Goal: Task Accomplishment & Management: Complete application form

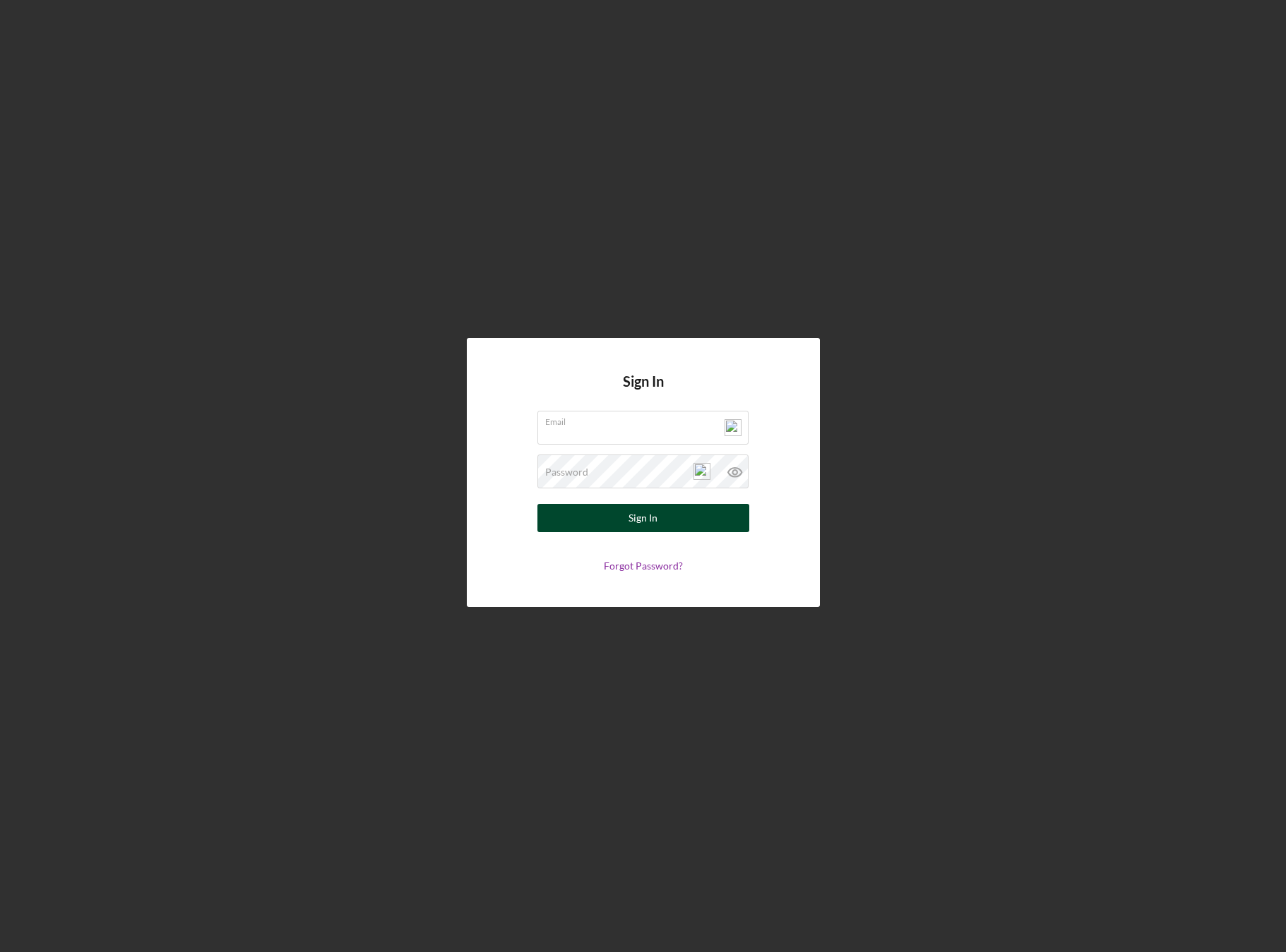
type input "[PERSON_NAME][EMAIL_ADDRESS][DOMAIN_NAME]"
click at [656, 516] on div "Sign In" at bounding box center [642, 518] width 29 height 28
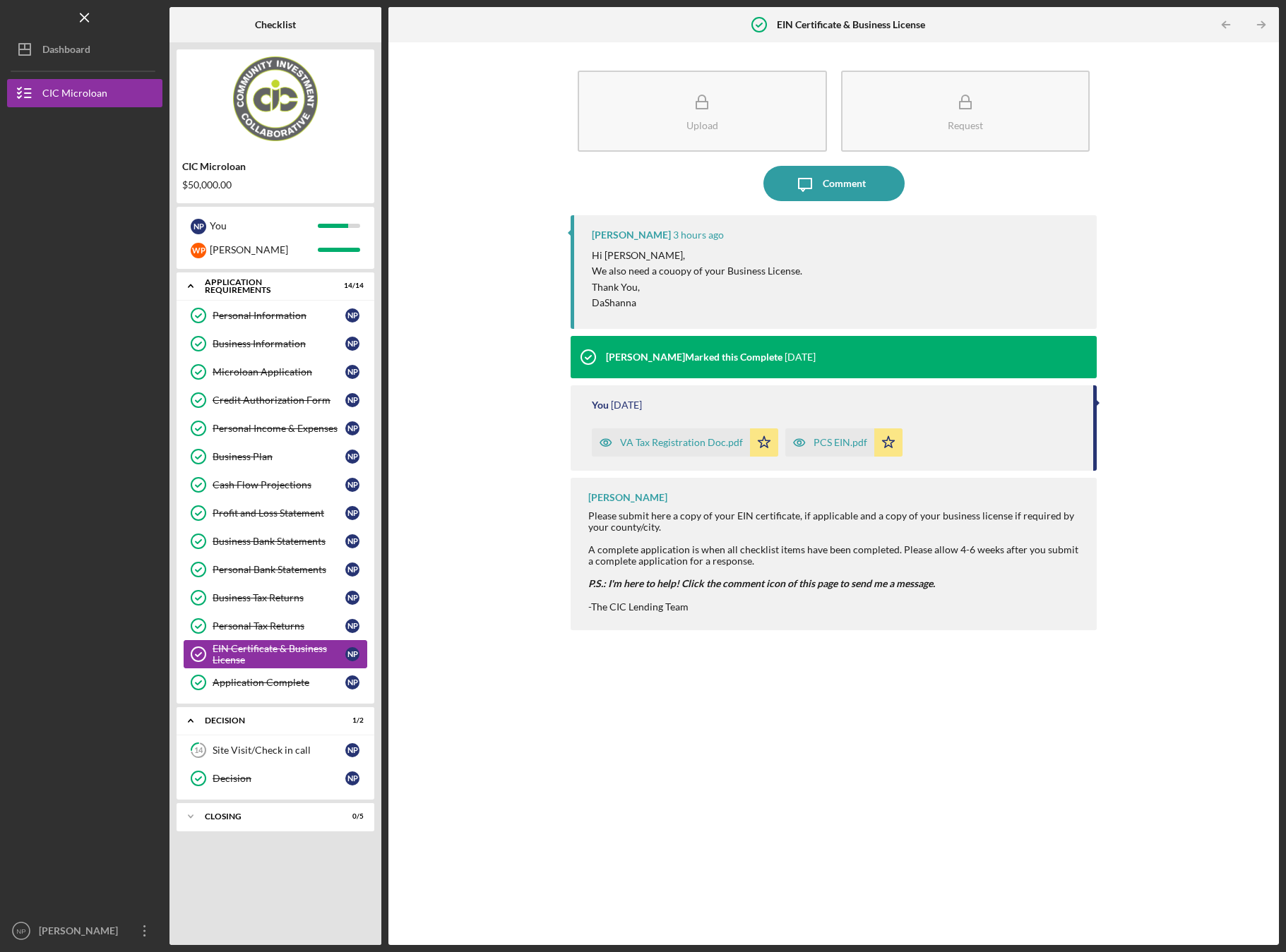
click at [284, 656] on div "EIN Certificate & Business License" at bounding box center [278, 654] width 132 height 23
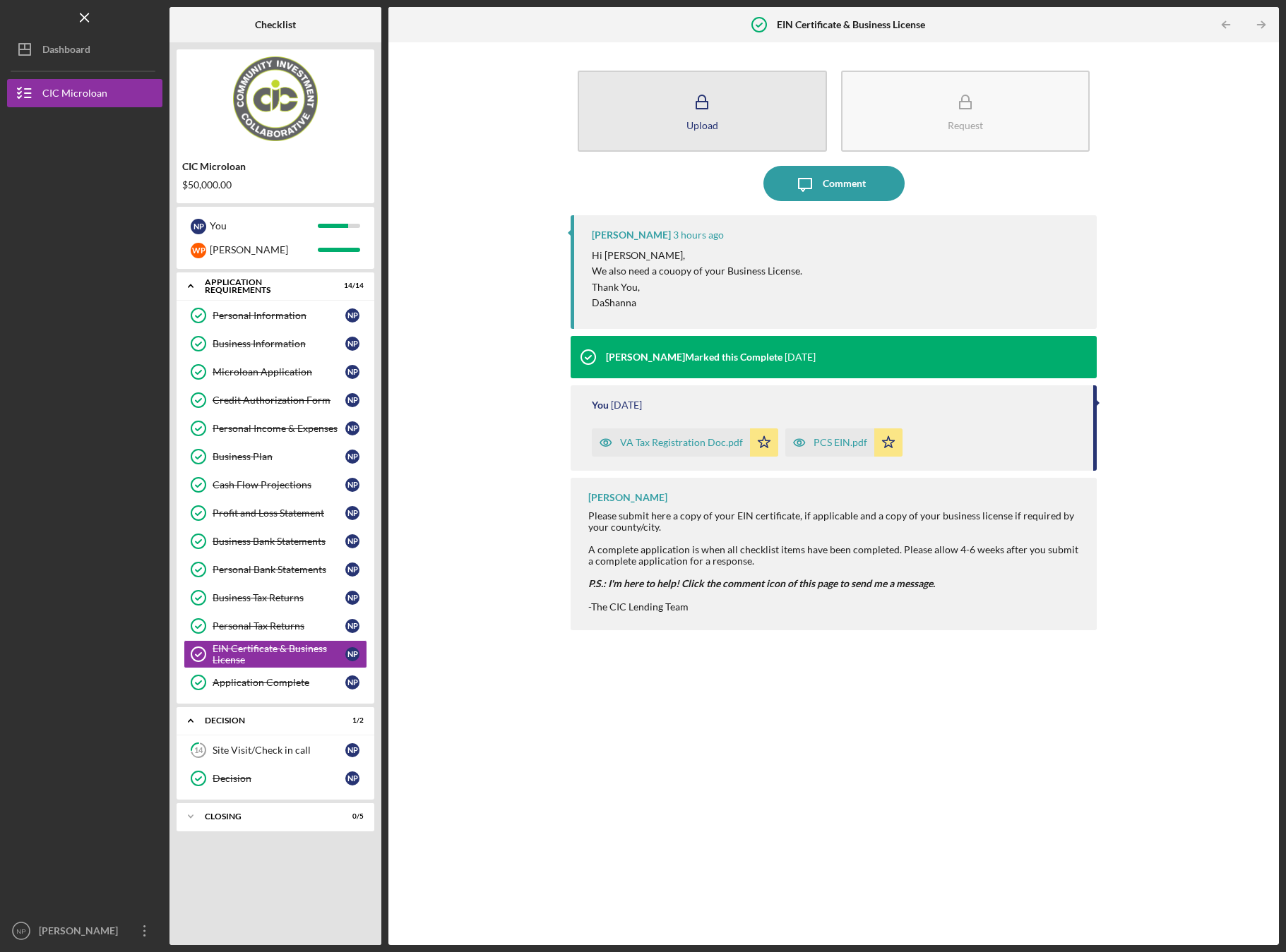
click at [706, 120] on div "Upload" at bounding box center [702, 125] width 32 height 10
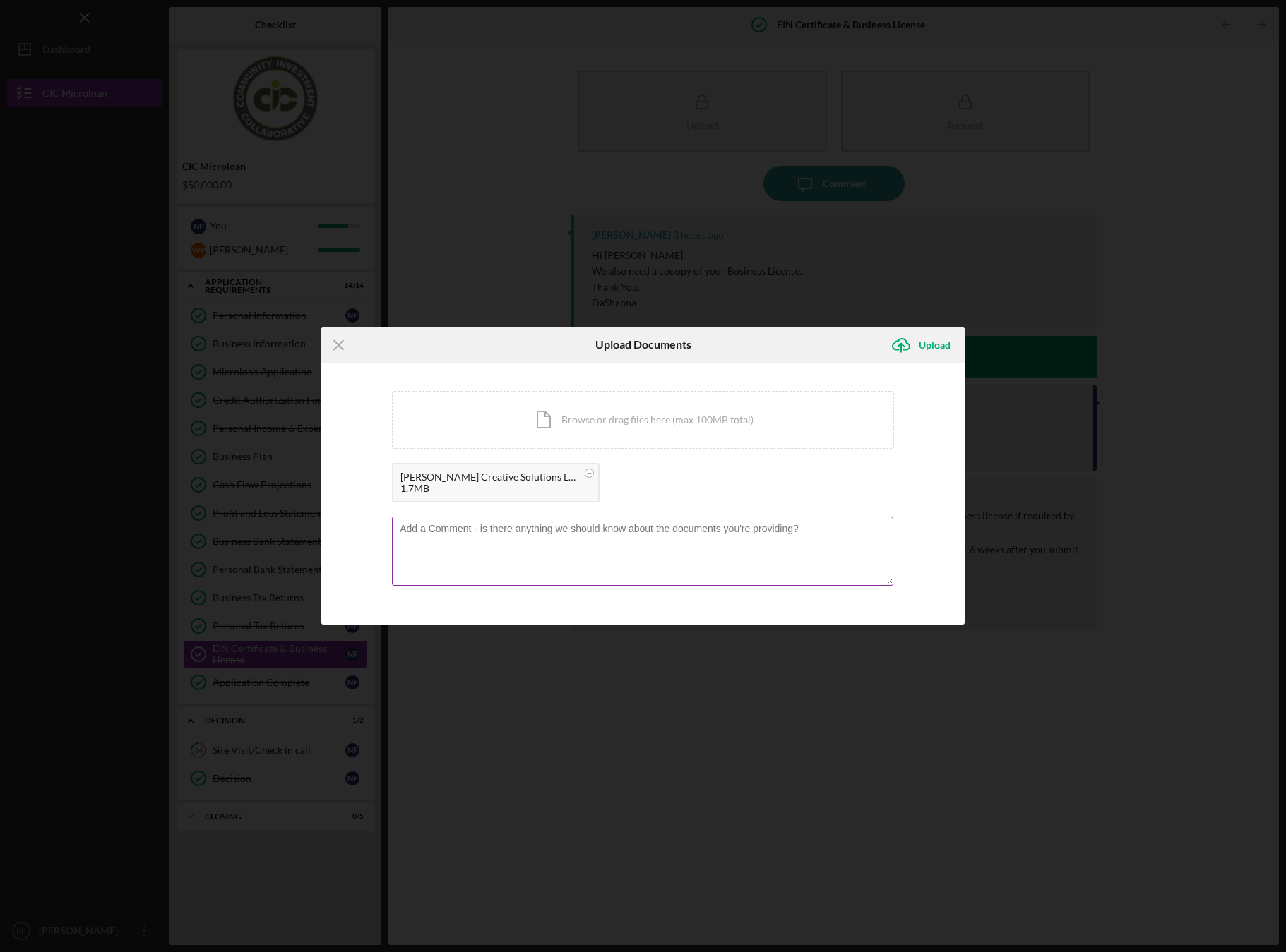
click at [616, 544] on textarea at bounding box center [642, 551] width 501 height 70
type textarea "Business License"
click at [944, 348] on div "Upload" at bounding box center [934, 345] width 32 height 28
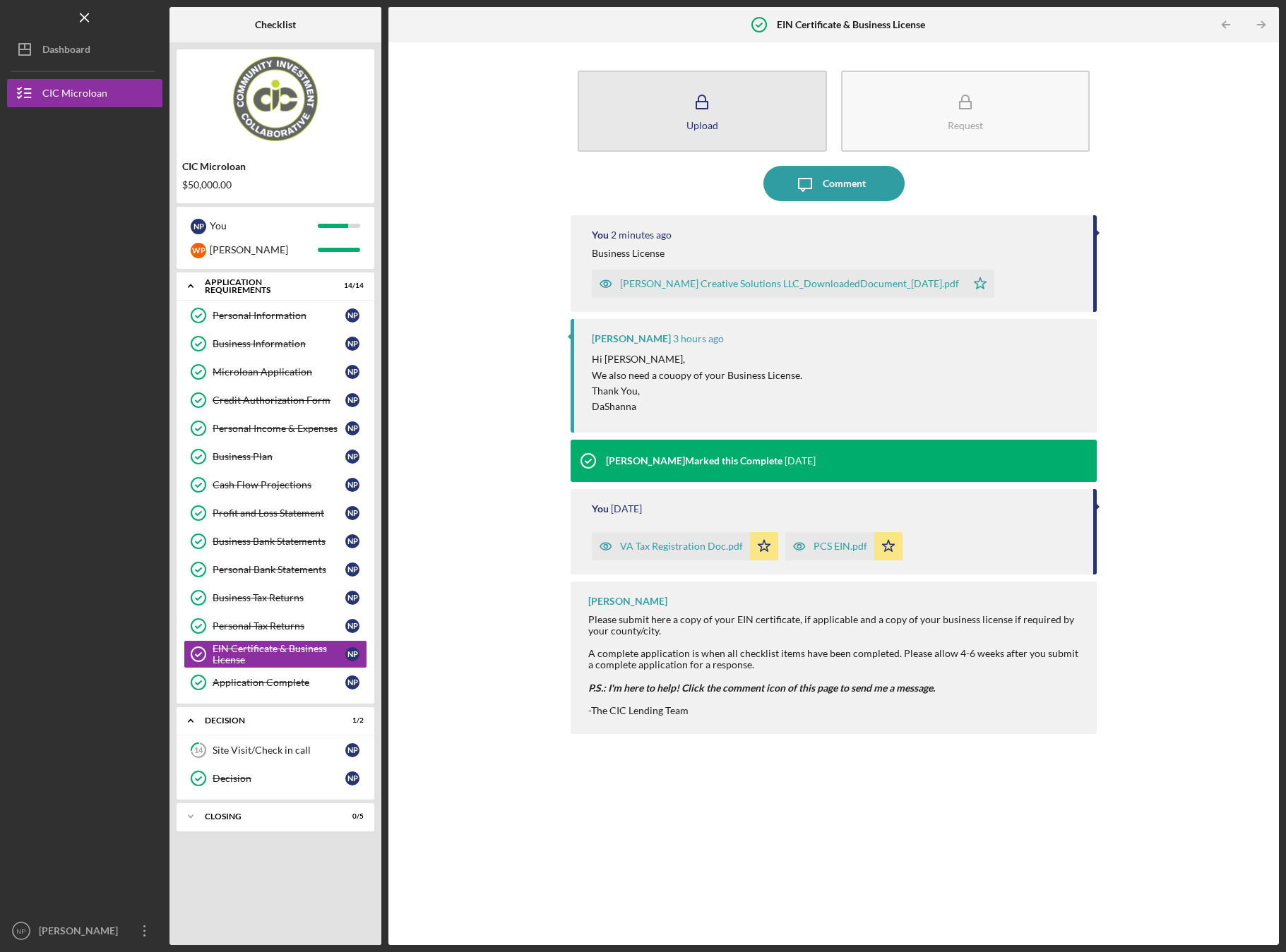
click at [703, 124] on div "Upload" at bounding box center [702, 125] width 32 height 10
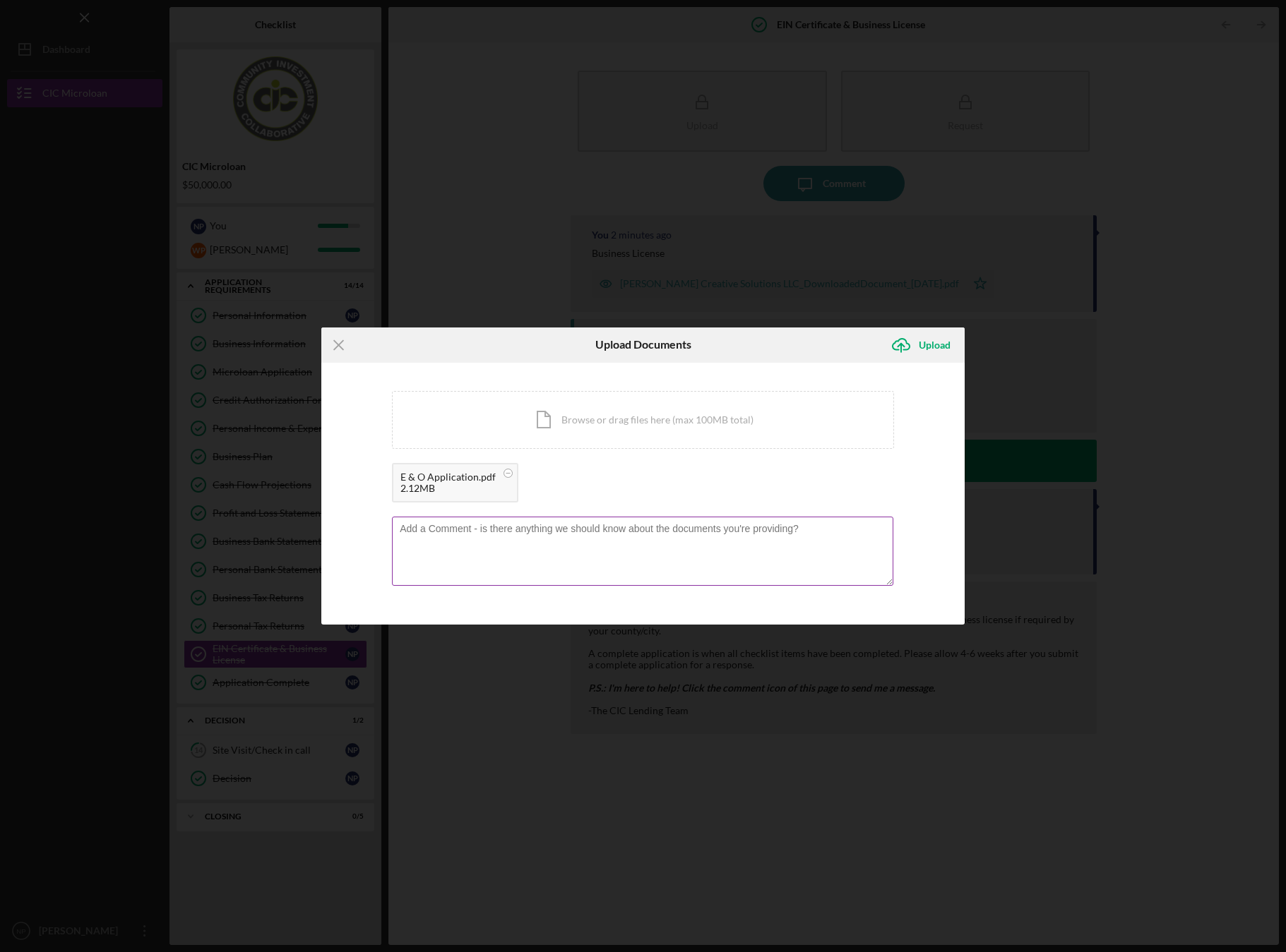
click at [497, 552] on textarea at bounding box center [642, 551] width 501 height 70
type textarea "R"
type textarea "T"
click at [505, 473] on circle at bounding box center [508, 473] width 8 height 8
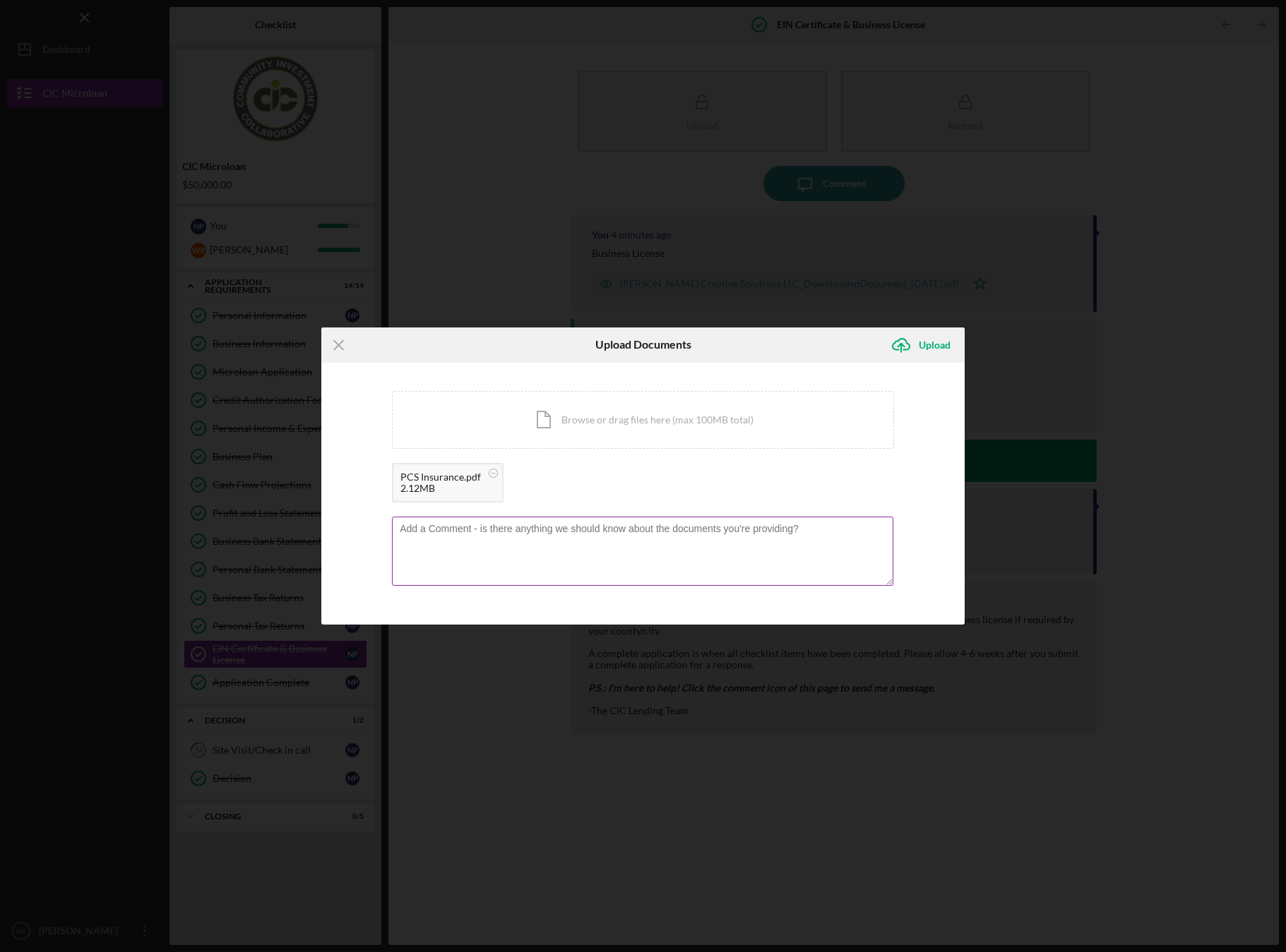
click at [509, 561] on textarea at bounding box center [642, 551] width 501 height 70
click at [940, 345] on div "Upload" at bounding box center [934, 345] width 32 height 28
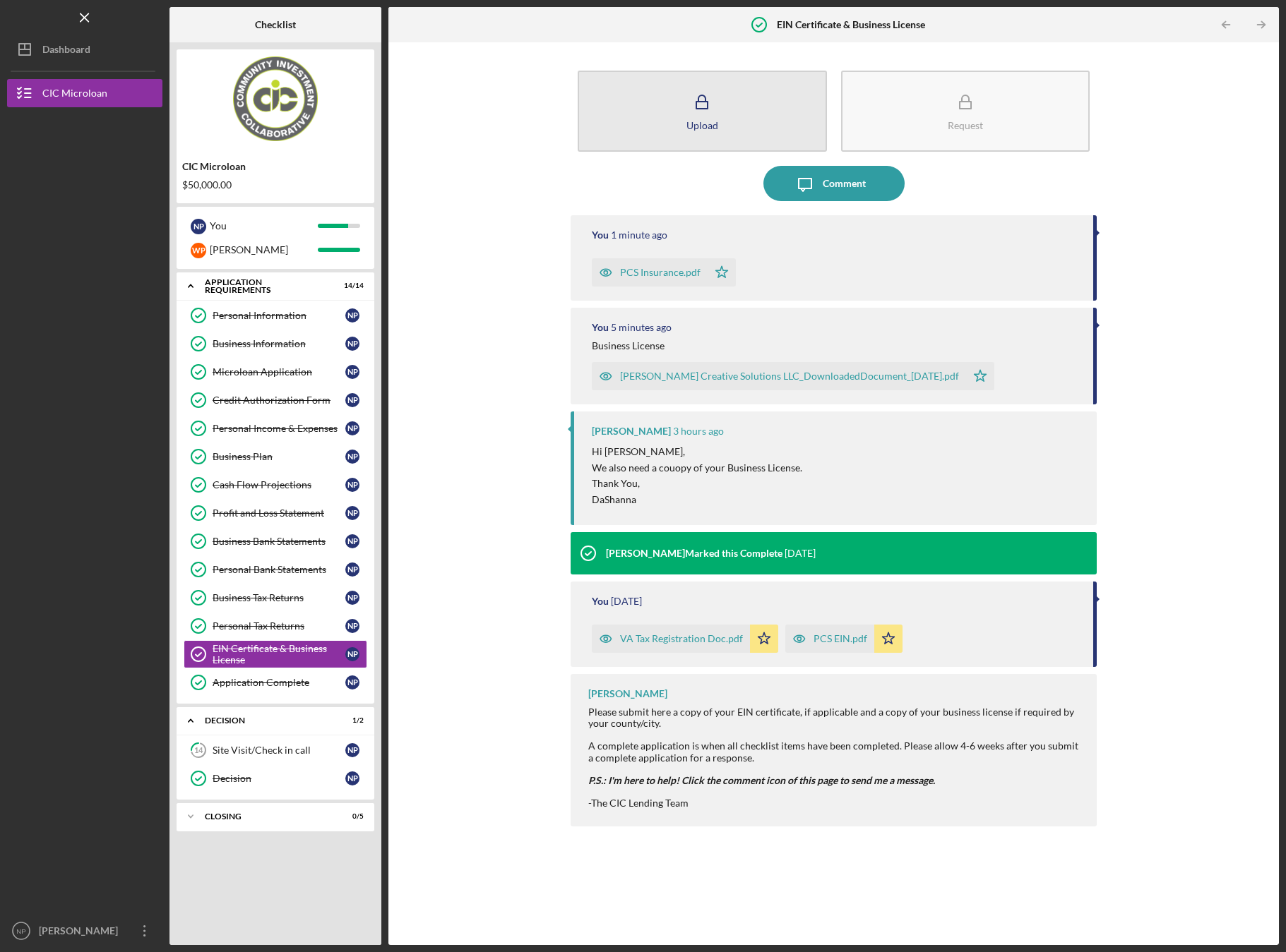
click at [709, 124] on div "Upload" at bounding box center [702, 125] width 32 height 10
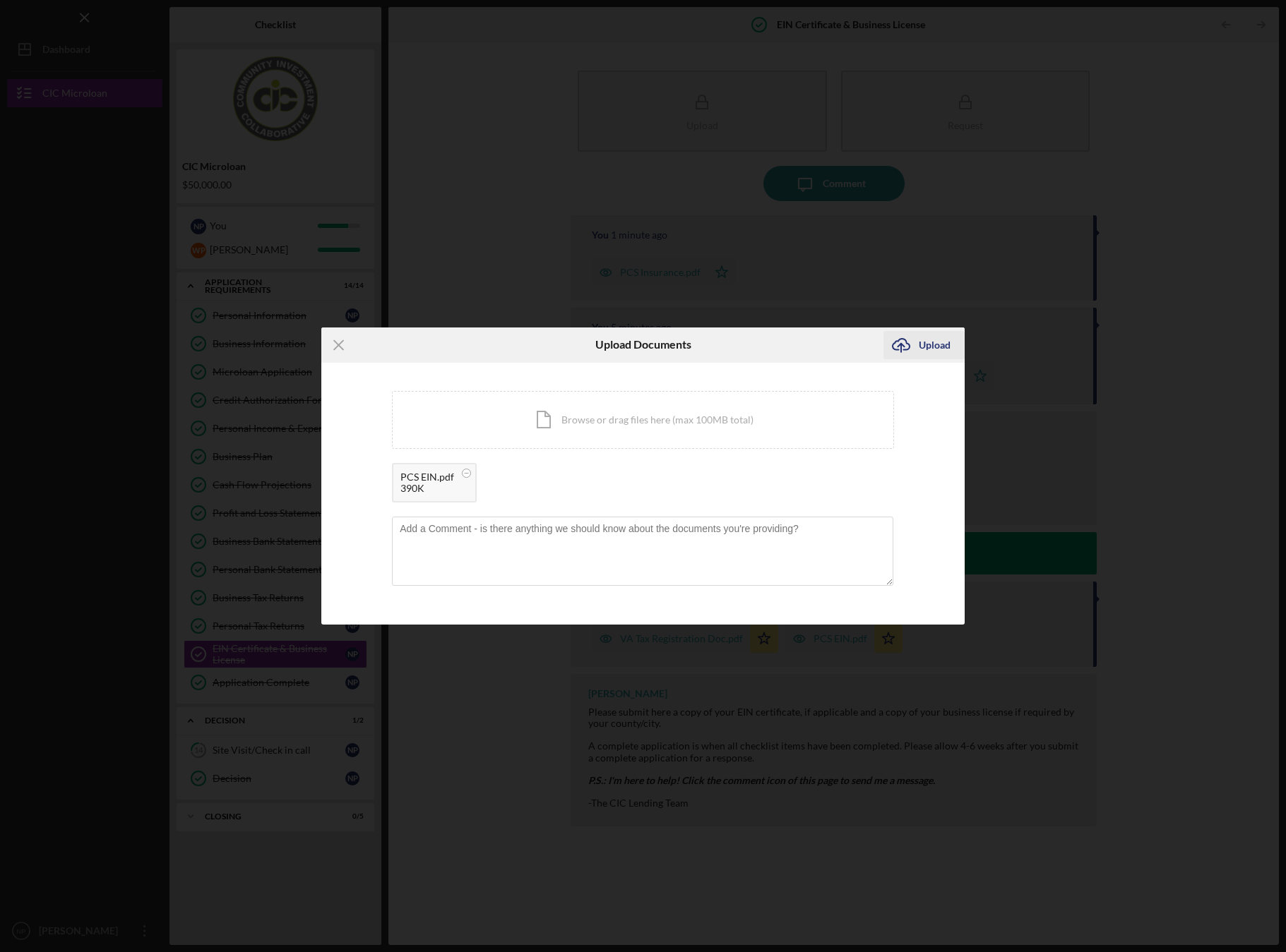
click at [927, 347] on div "Upload" at bounding box center [934, 345] width 32 height 28
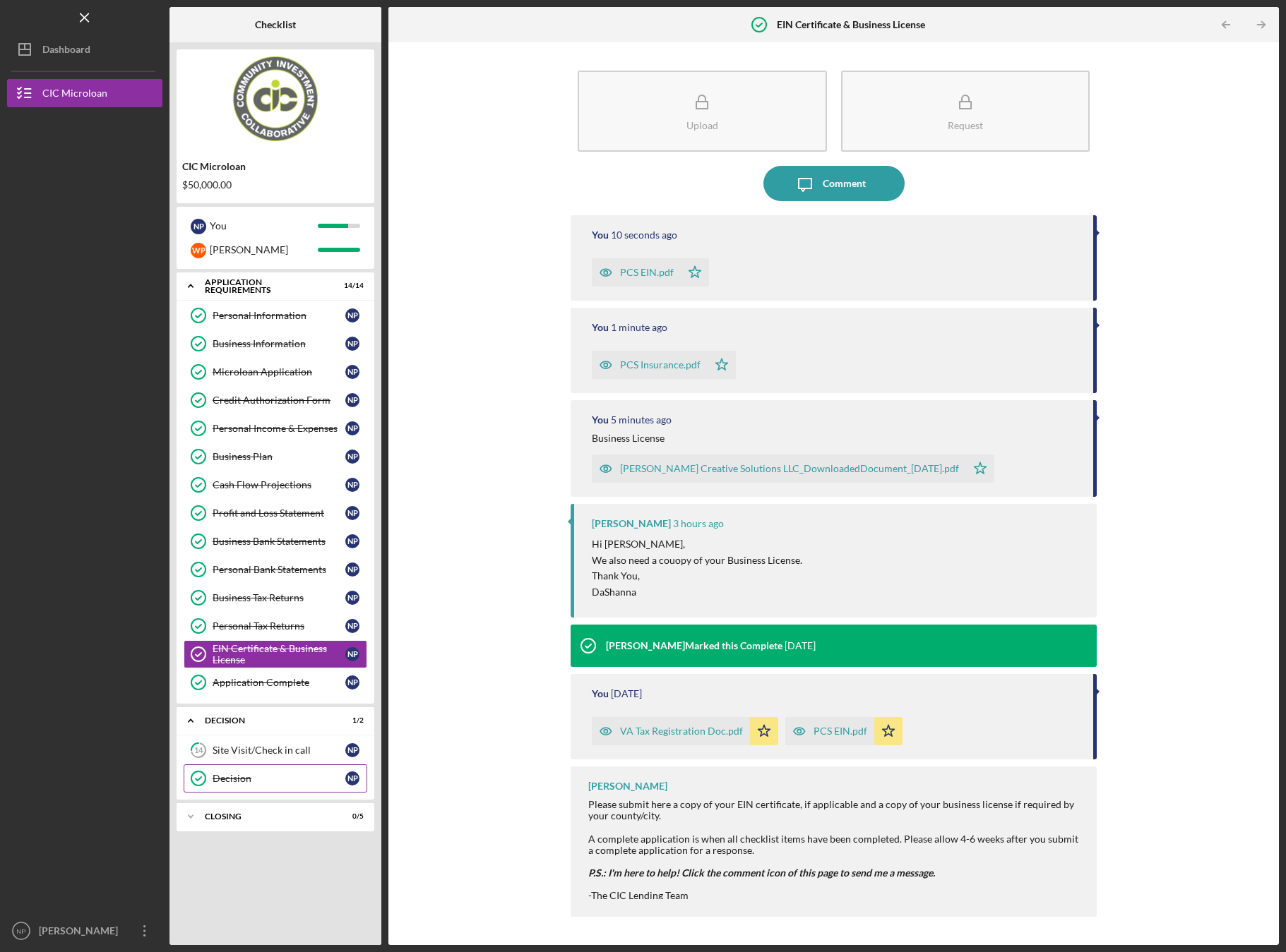
click at [250, 779] on div "Decision" at bounding box center [278, 778] width 132 height 11
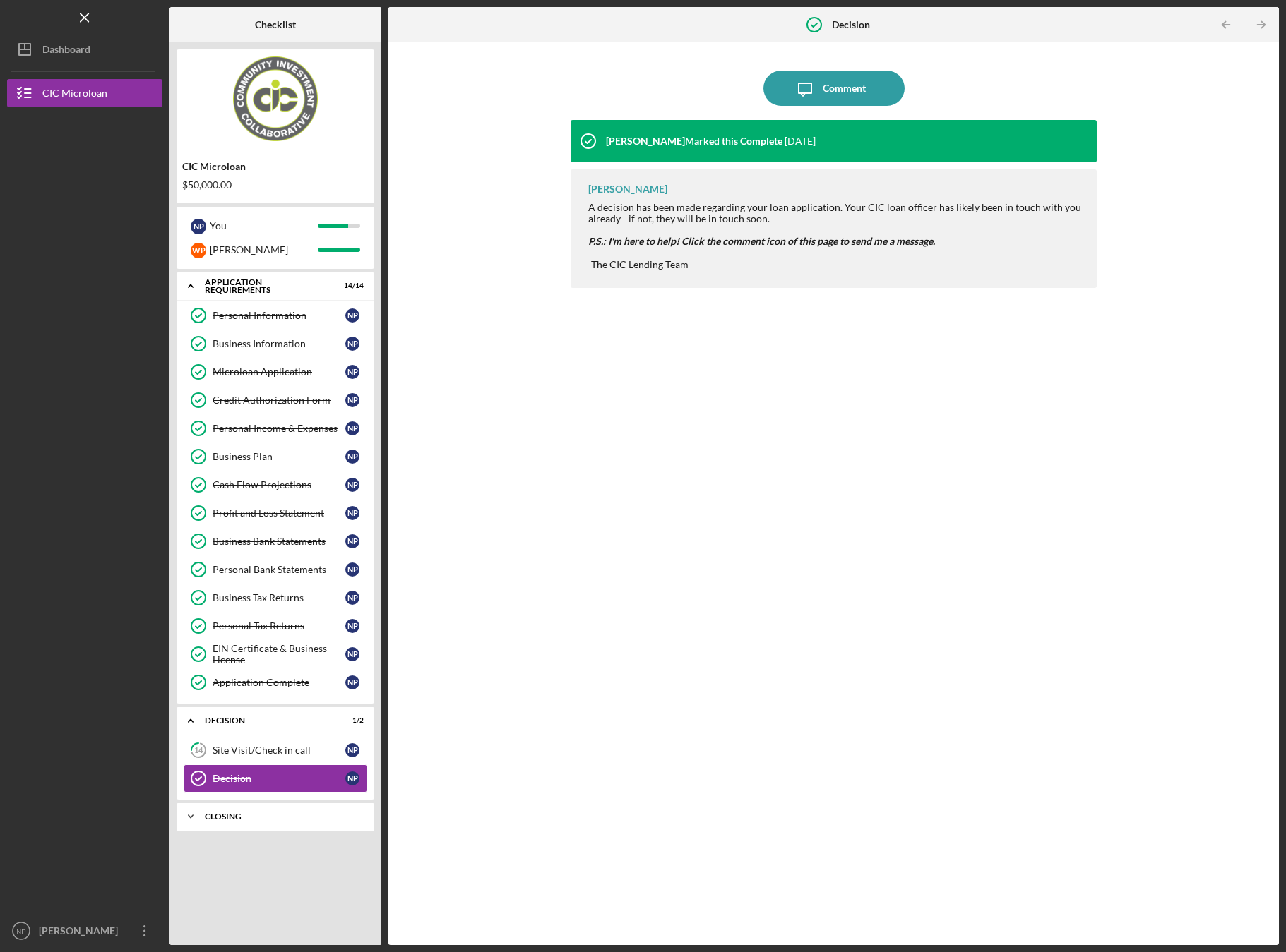
click at [235, 813] on div "CLOSING" at bounding box center [280, 816] width 152 height 8
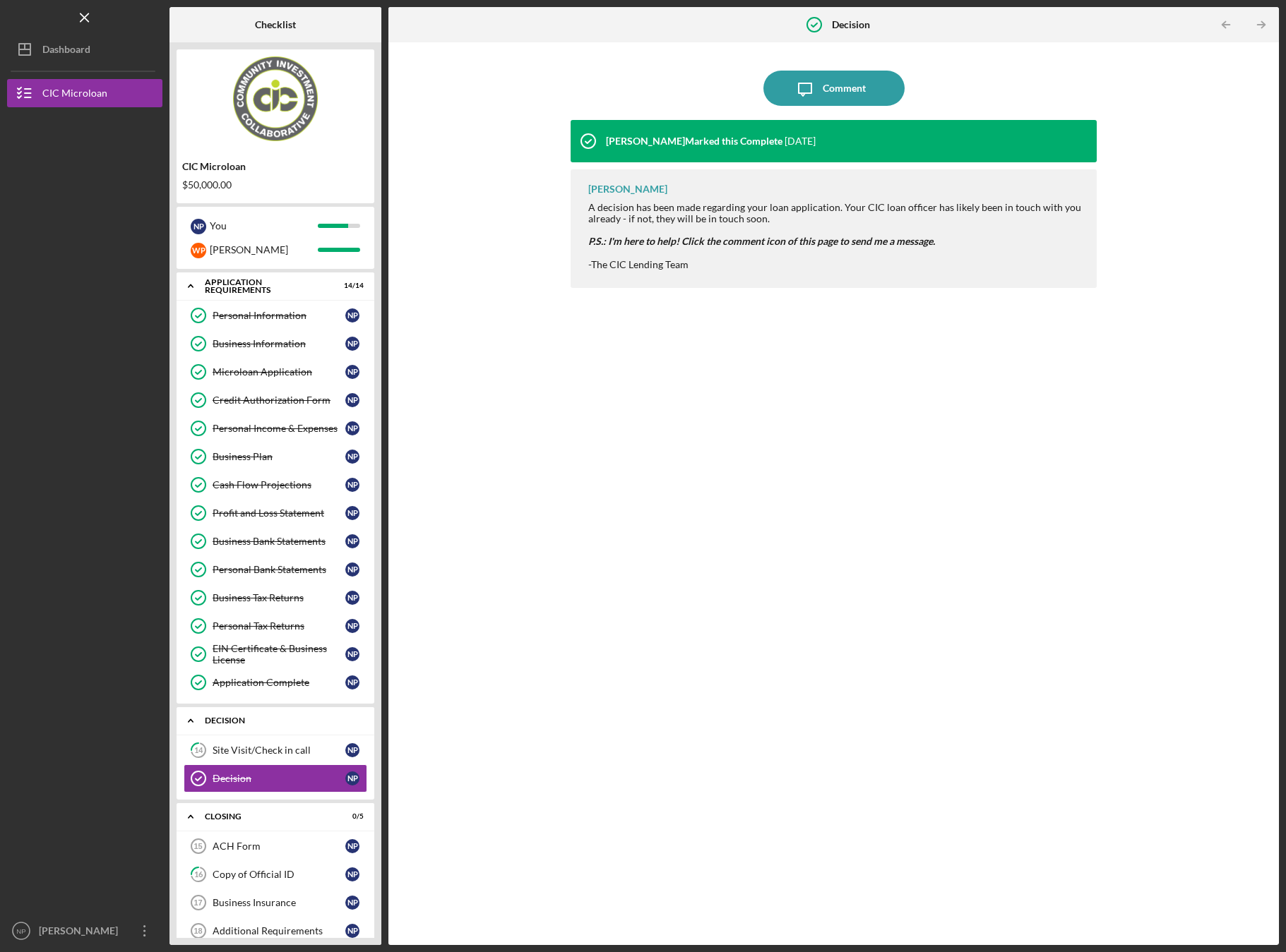
scroll to position [50, 0]
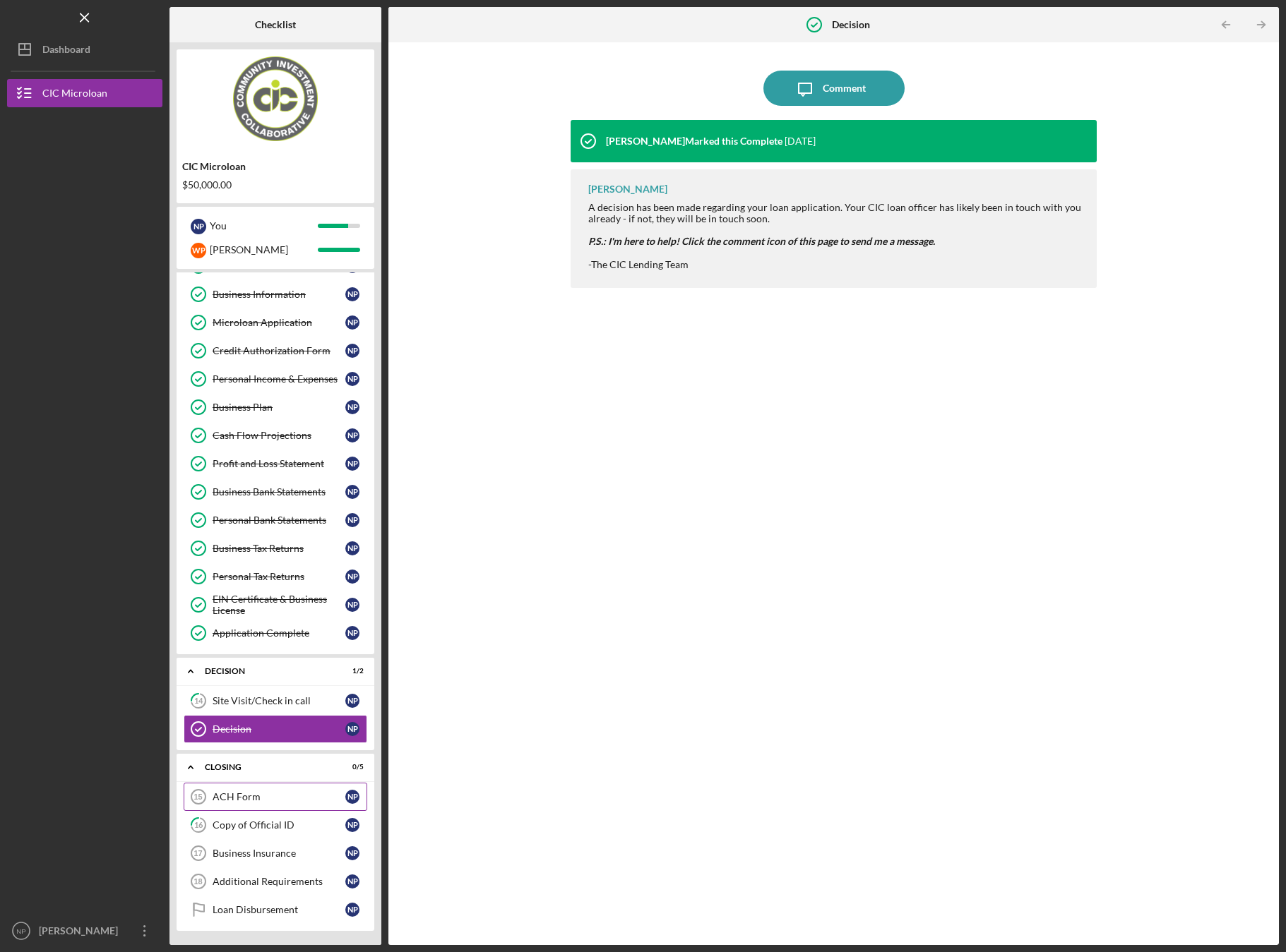
click at [243, 799] on div "ACH Form" at bounding box center [278, 797] width 132 height 11
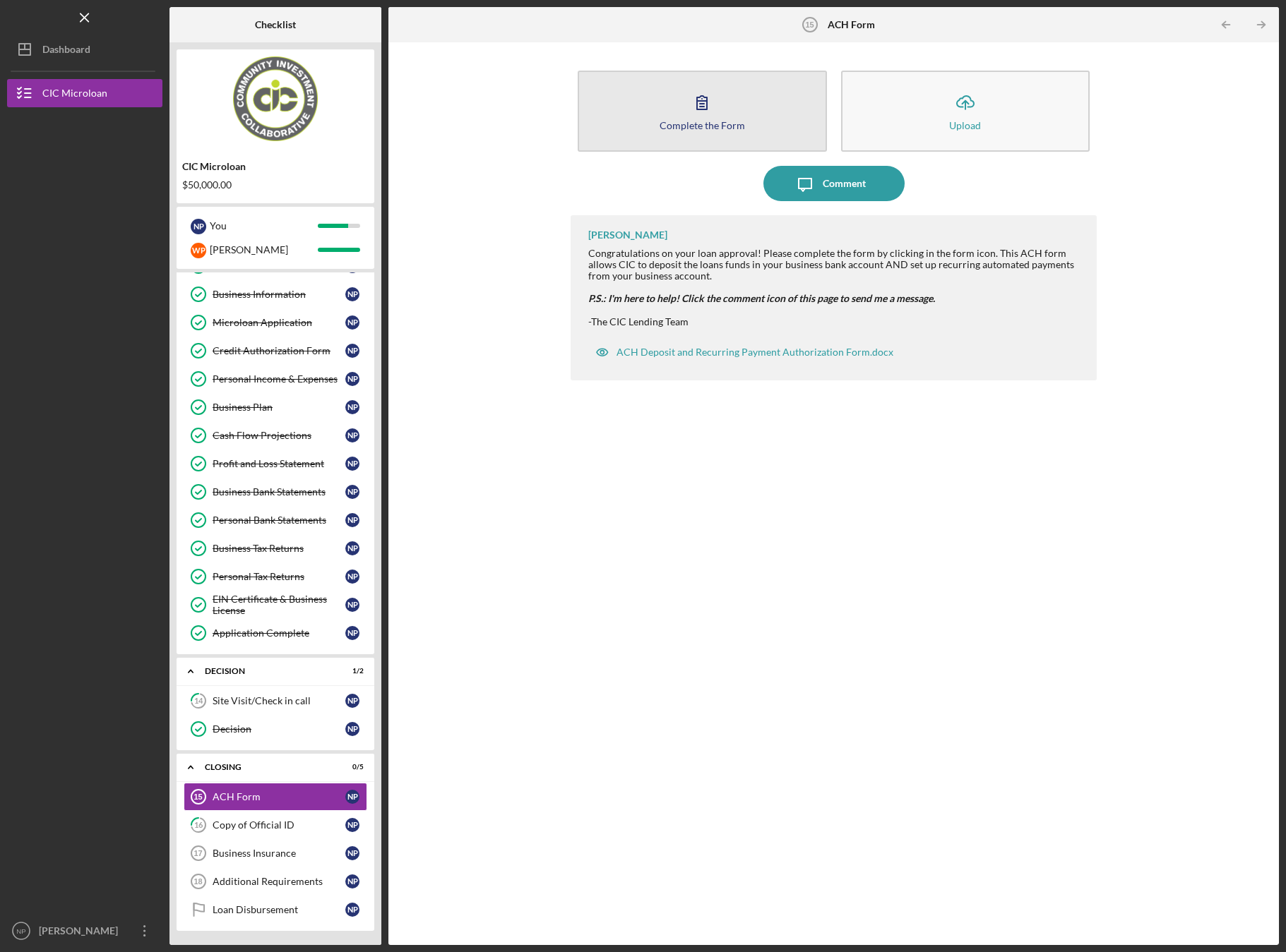
click at [707, 117] on icon "button" at bounding box center [702, 103] width 36 height 36
click at [702, 107] on icon "button" at bounding box center [701, 103] width 10 height 13
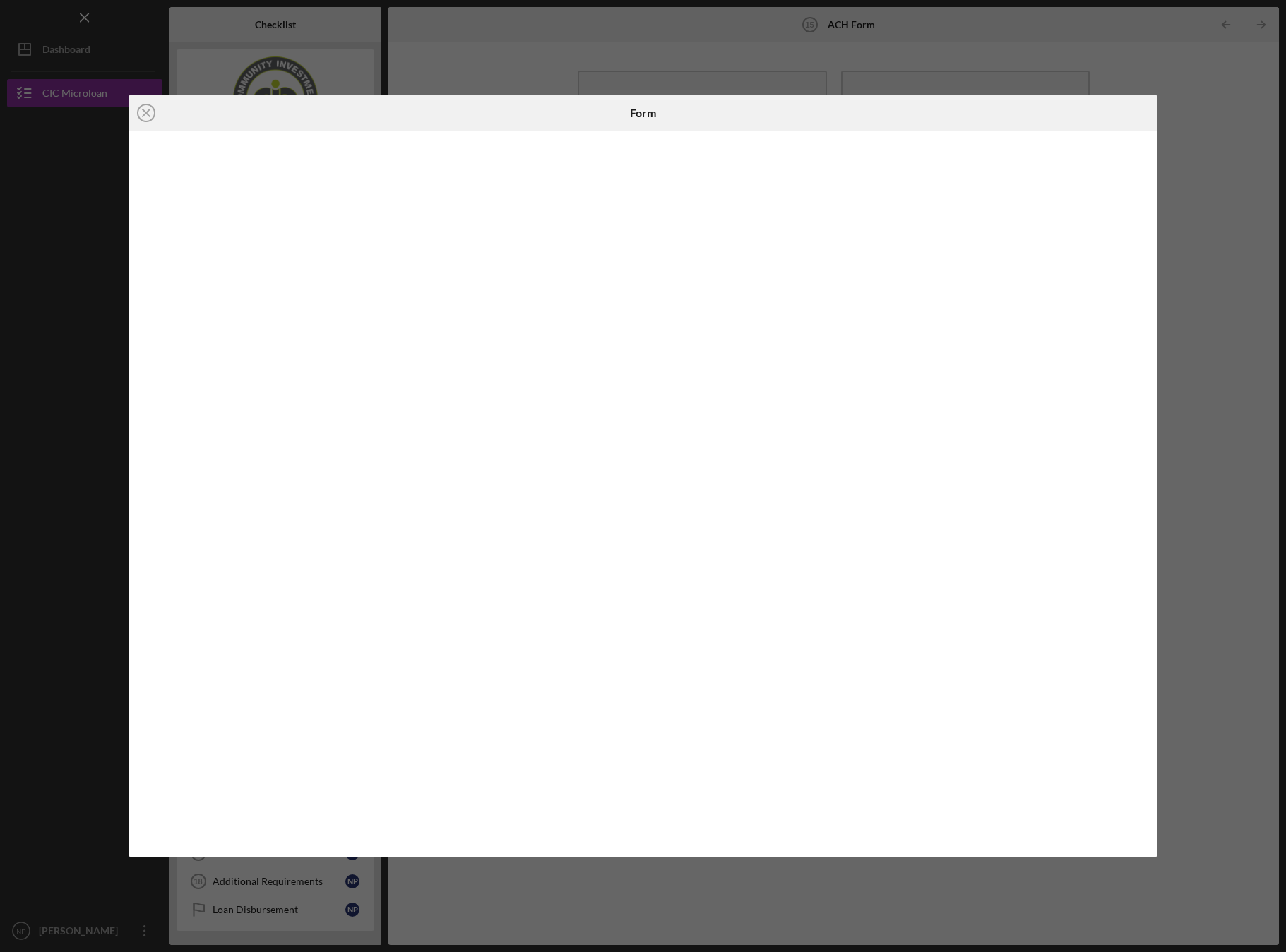
click at [1196, 231] on div "Icon/Close Form" at bounding box center [643, 476] width 1286 height 952
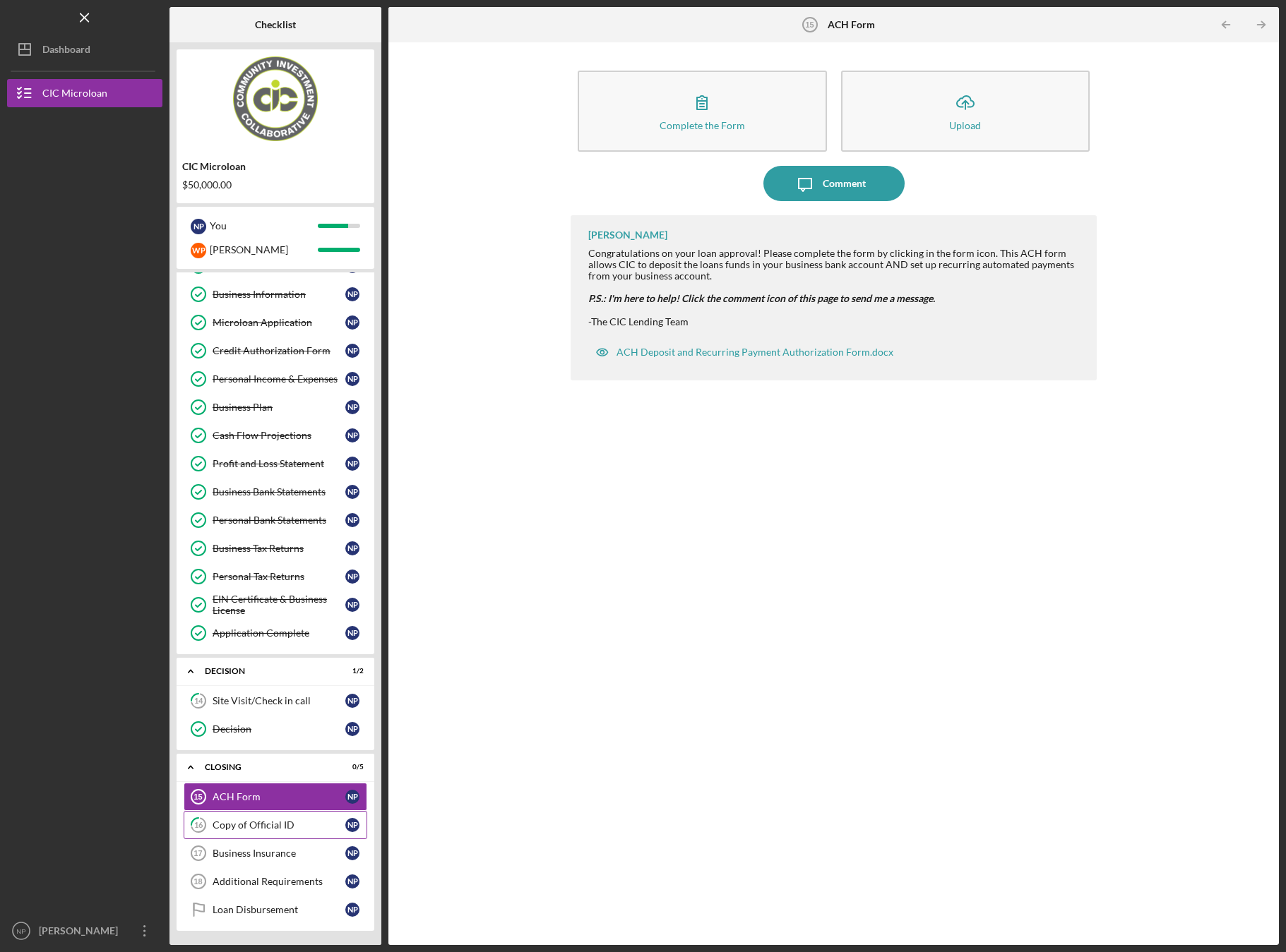
click at [277, 827] on div "Copy of Official ID" at bounding box center [278, 825] width 132 height 11
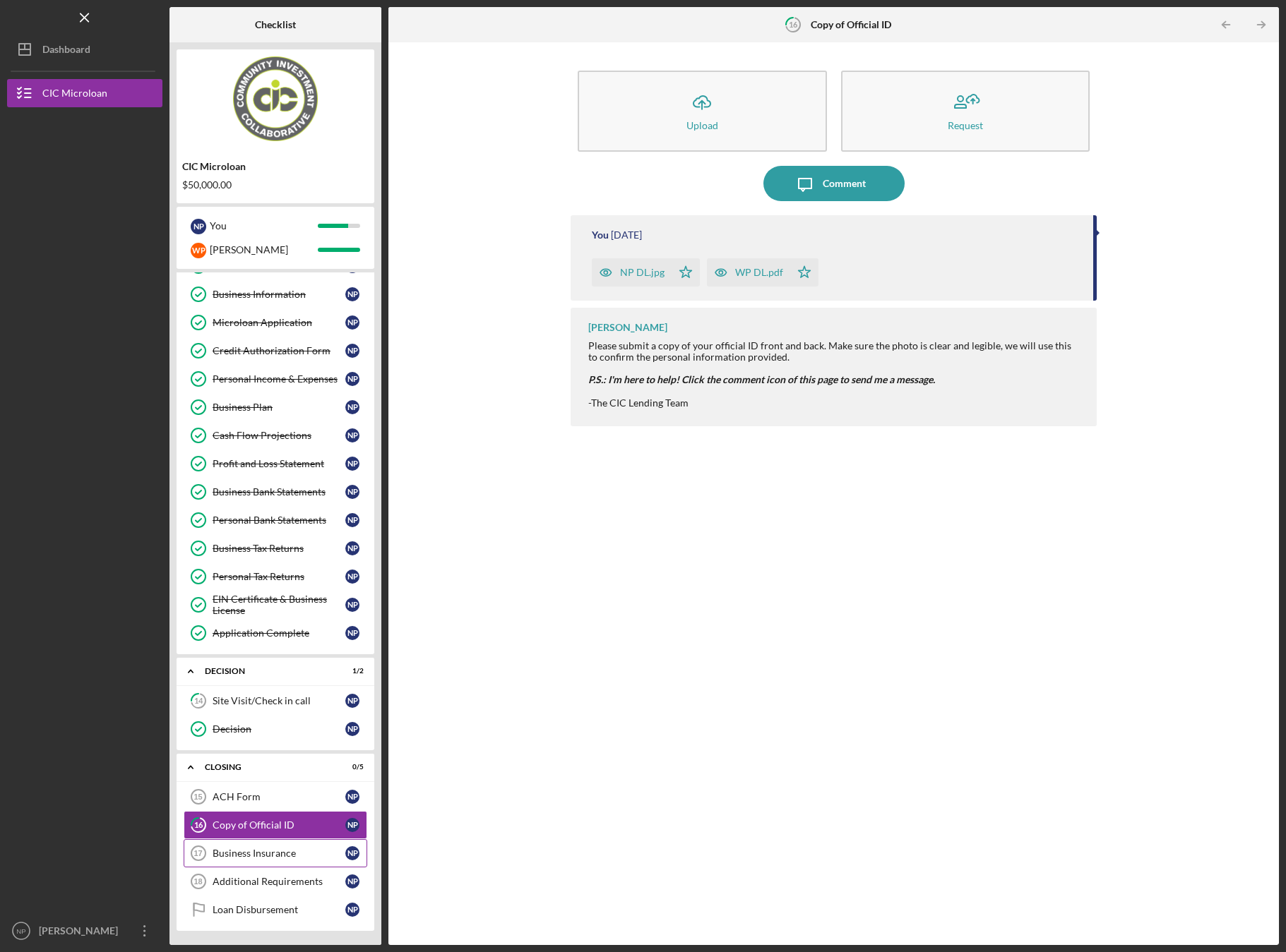
click at [279, 854] on div "Business Insurance" at bounding box center [278, 853] width 132 height 11
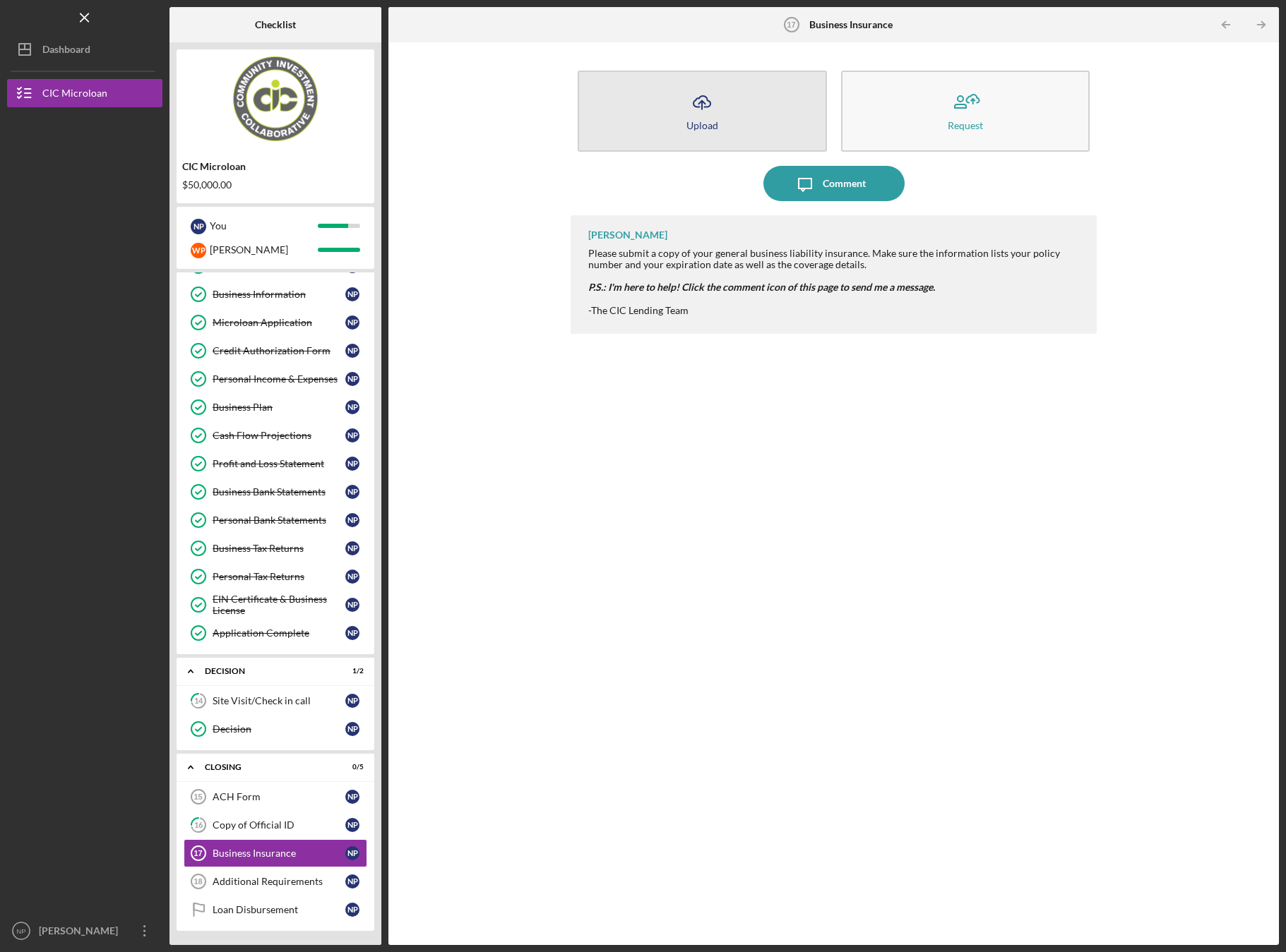
click at [711, 120] on div "Upload" at bounding box center [702, 125] width 32 height 10
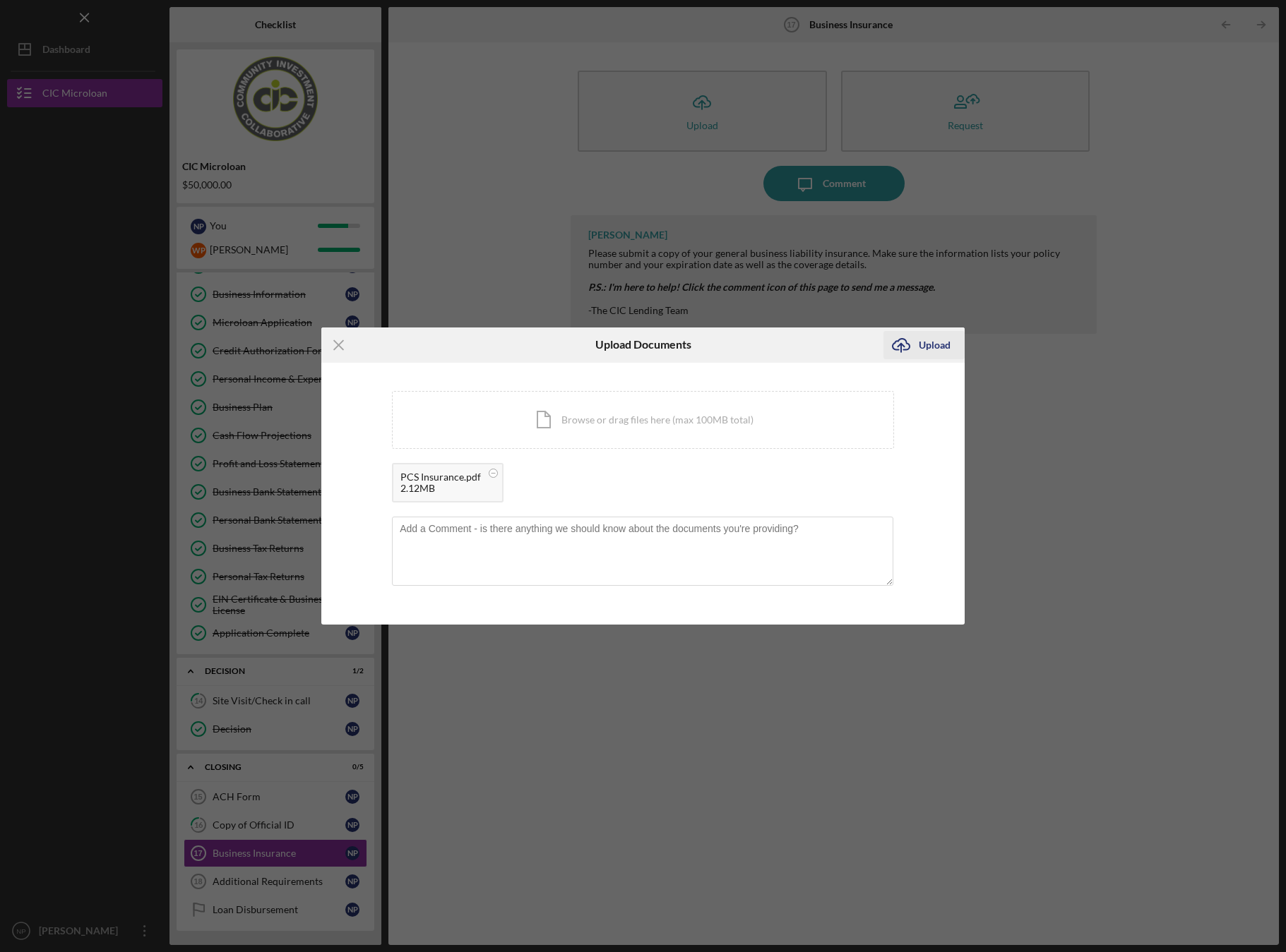
click at [946, 345] on div "Upload" at bounding box center [934, 345] width 32 height 28
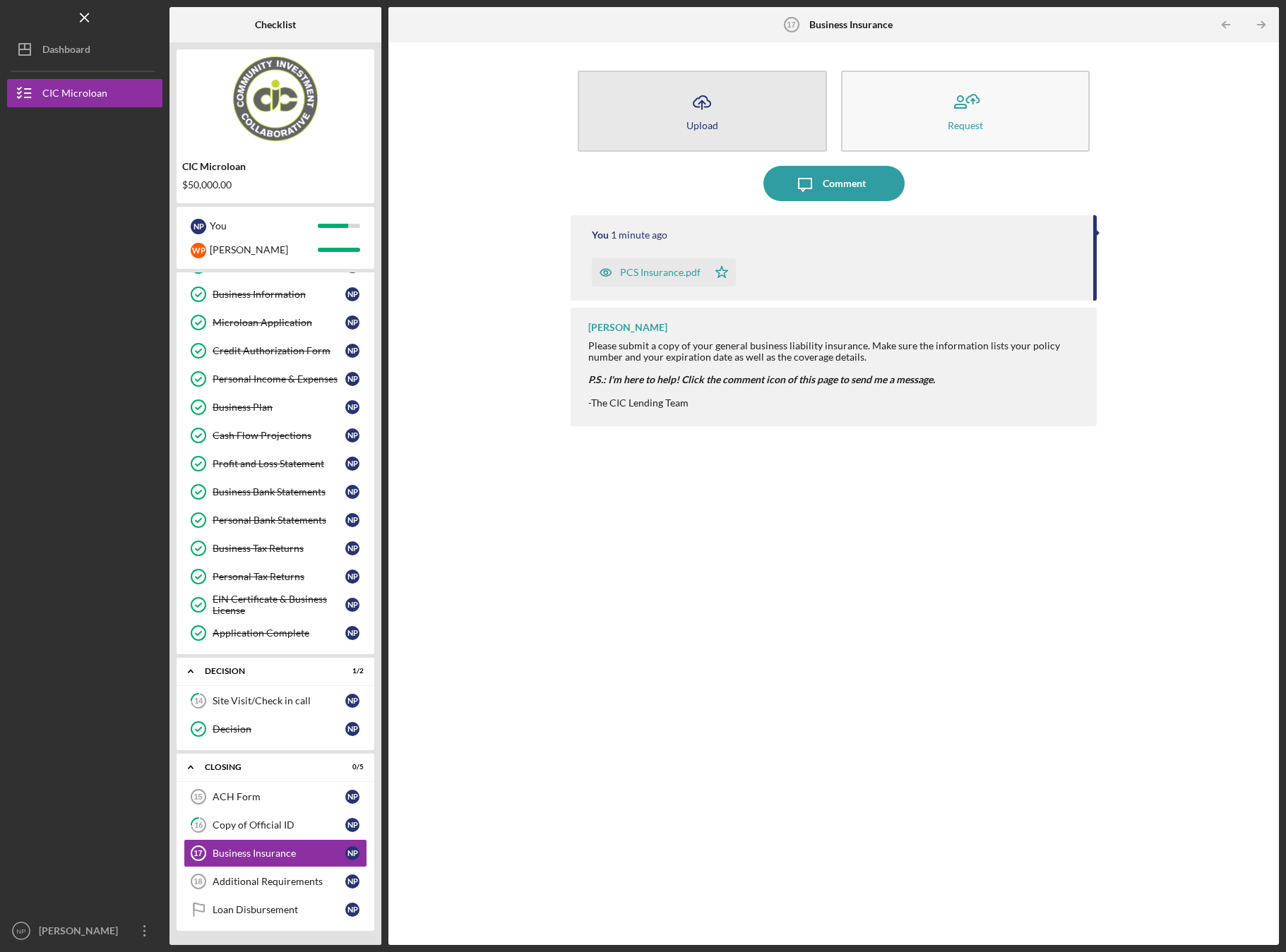
click at [707, 118] on icon "Icon/Upload" at bounding box center [702, 103] width 36 height 36
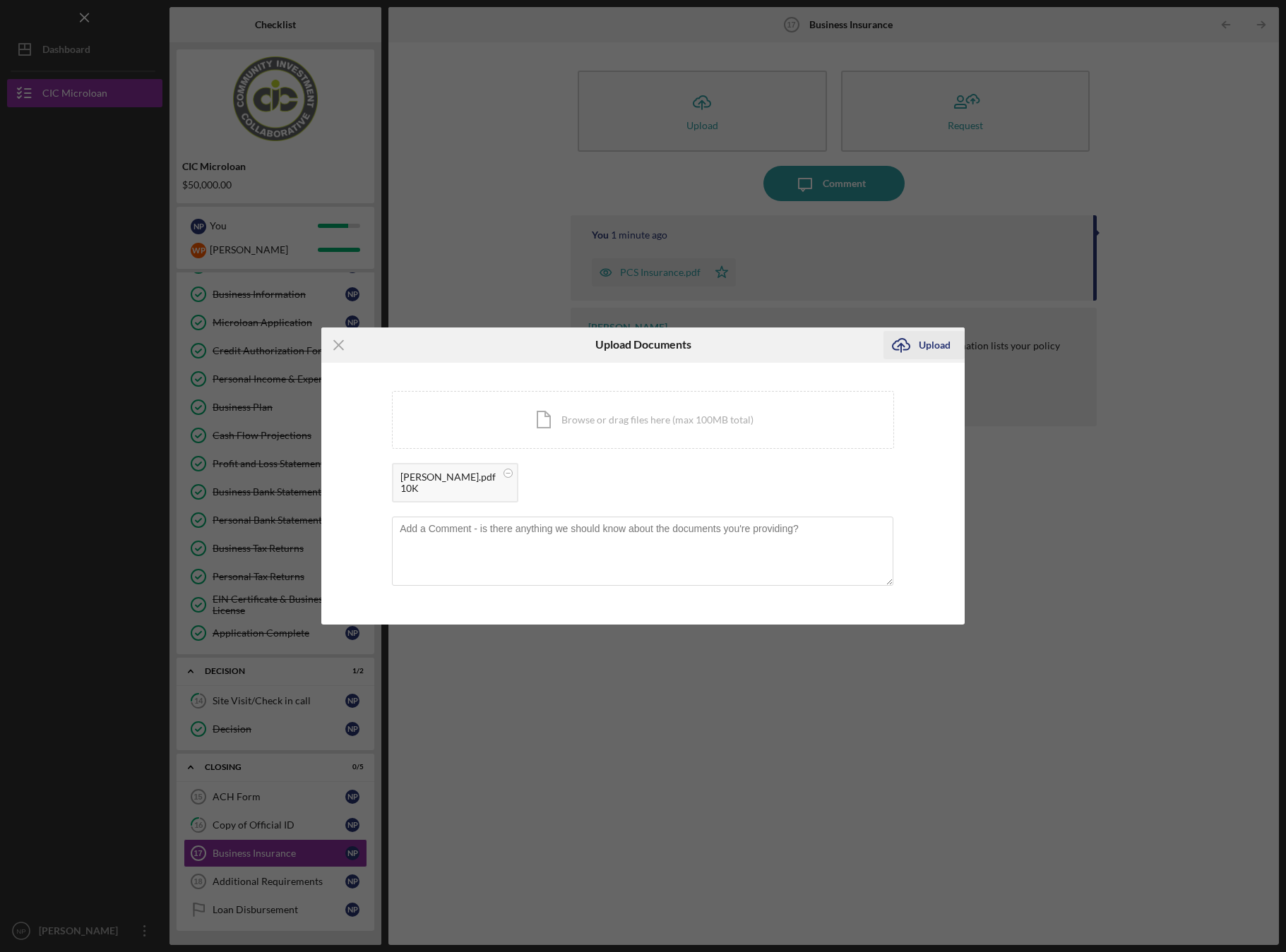
click at [929, 345] on div "Upload" at bounding box center [934, 345] width 32 height 28
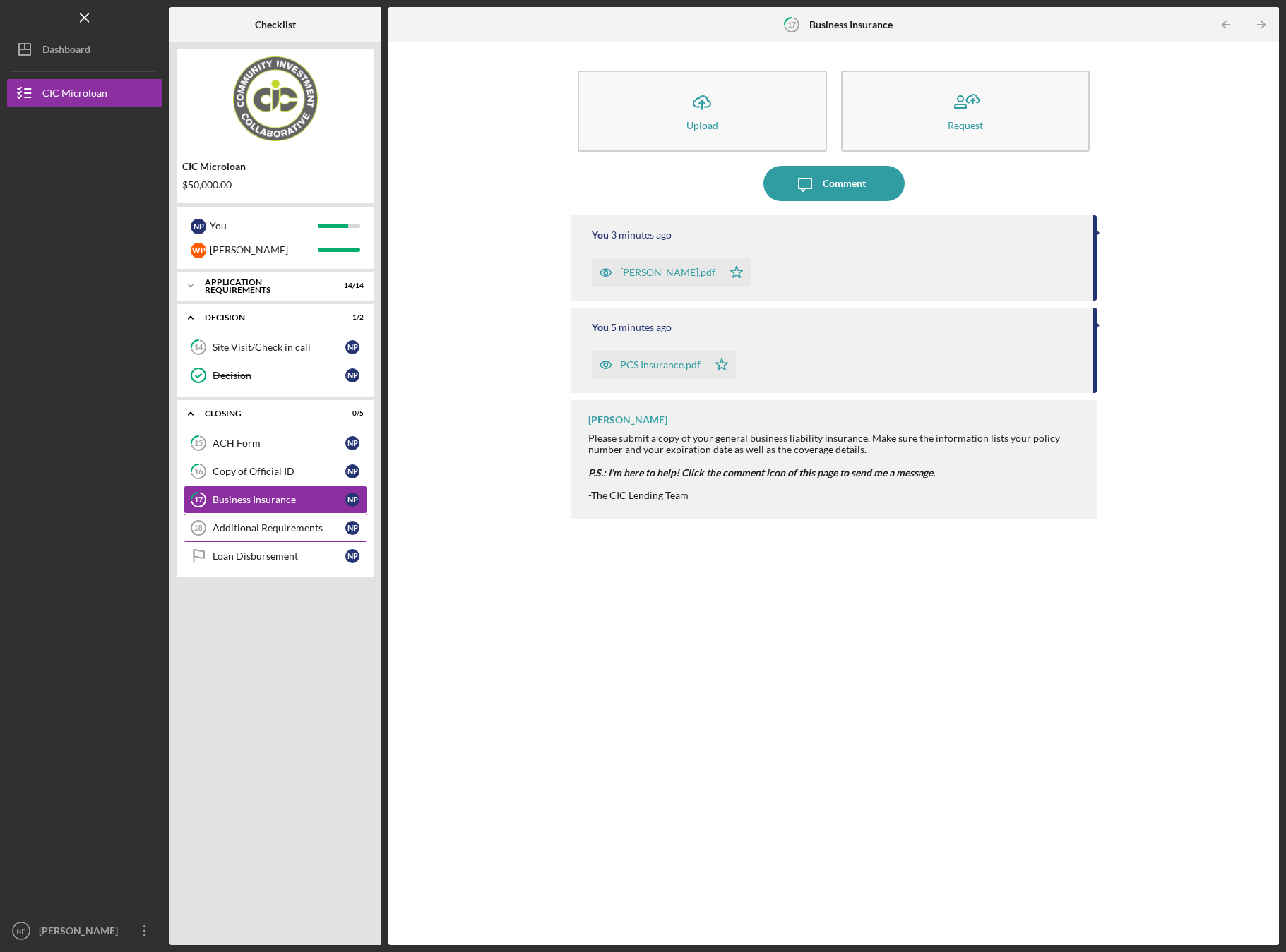
click at [279, 529] on div "Additional Requirements" at bounding box center [278, 527] width 132 height 11
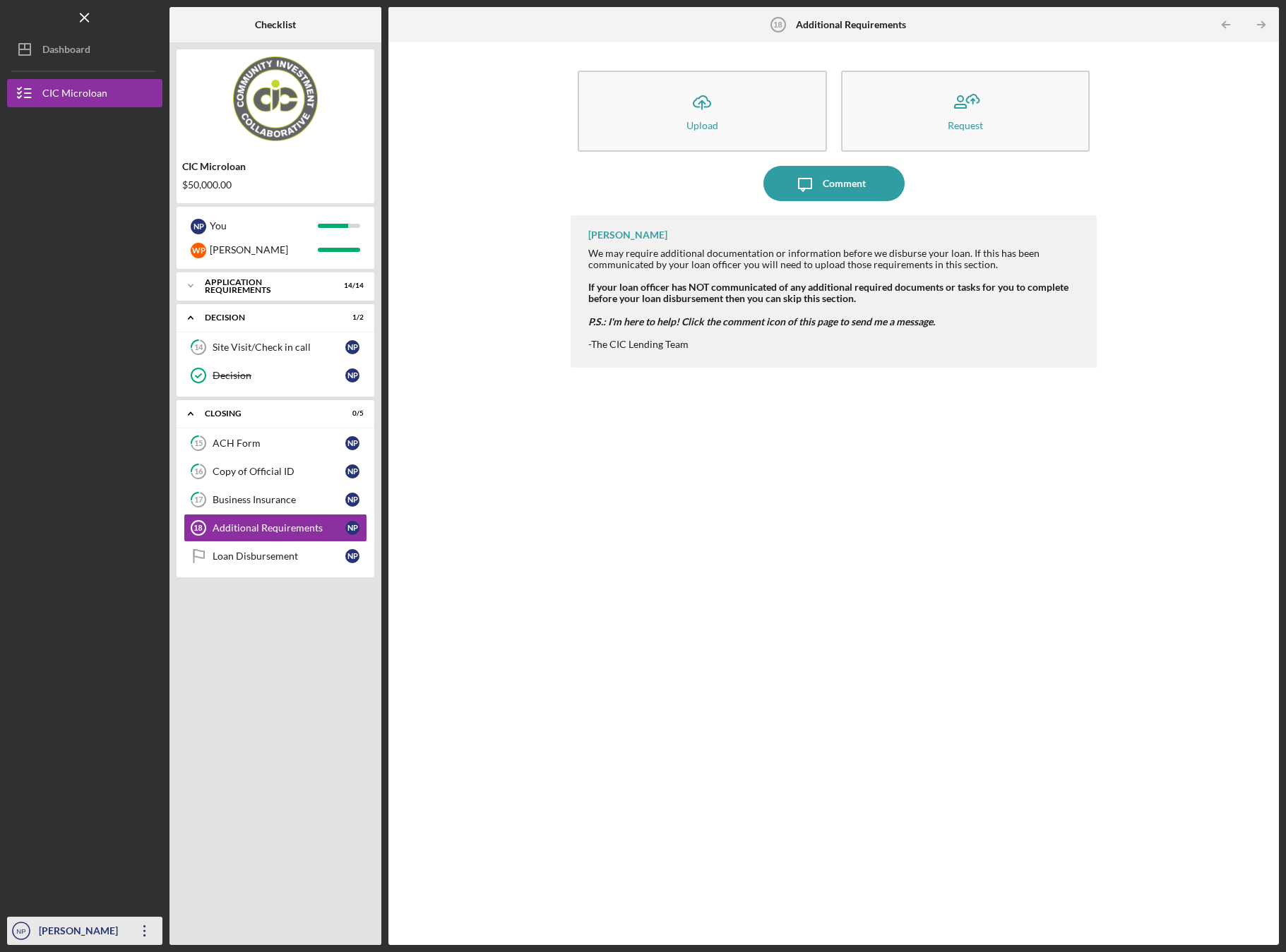
click at [141, 928] on icon "Icon/Overflow" at bounding box center [145, 931] width 36 height 36
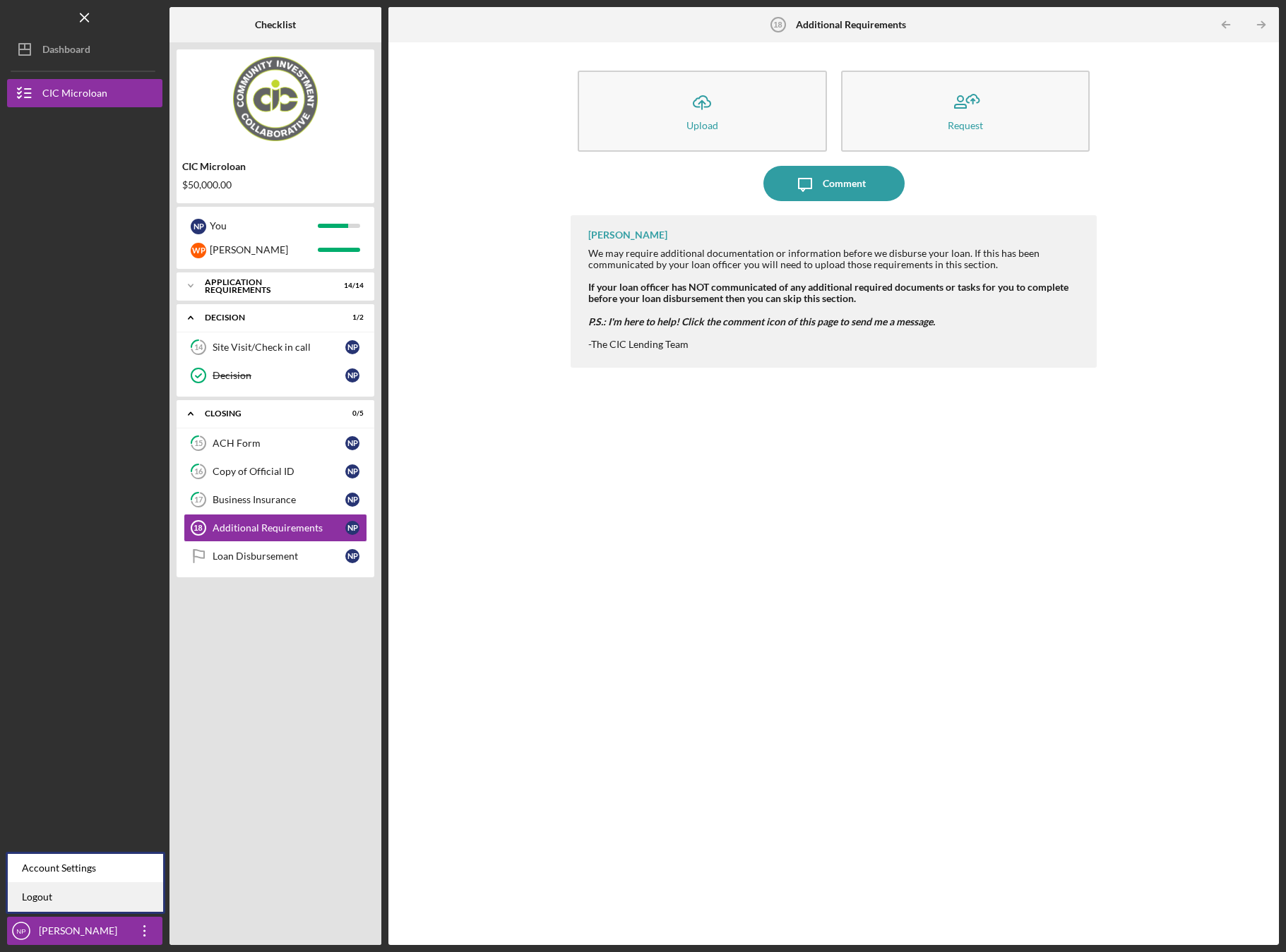
click at [89, 897] on link "Logout" at bounding box center [85, 897] width 155 height 29
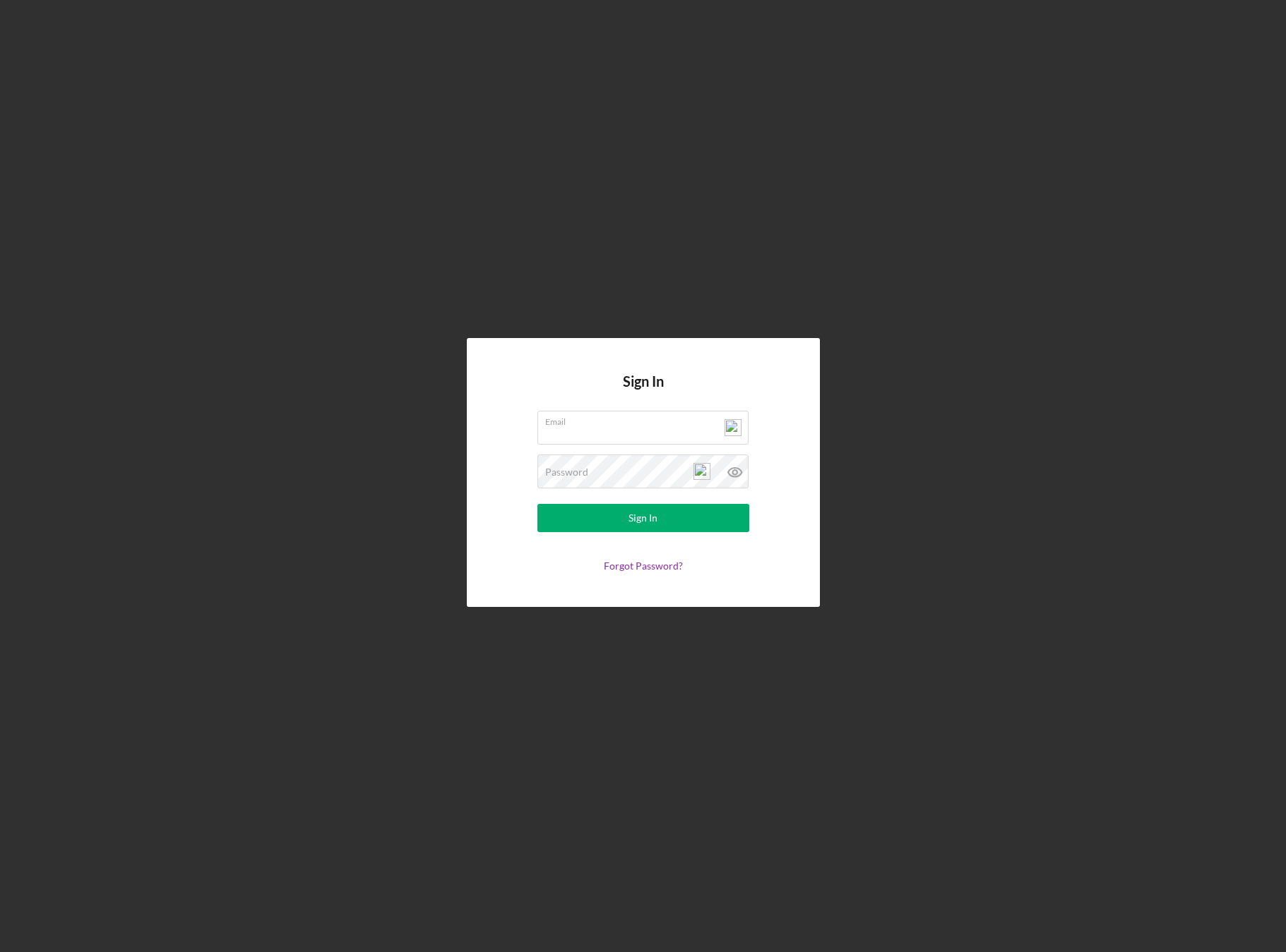
type input "[PERSON_NAME][EMAIL_ADDRESS][DOMAIN_NAME]"
